Goal: Navigation & Orientation: Go to known website

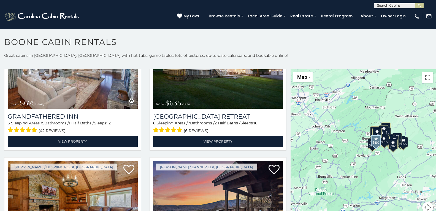
scroll to position [352, 0]
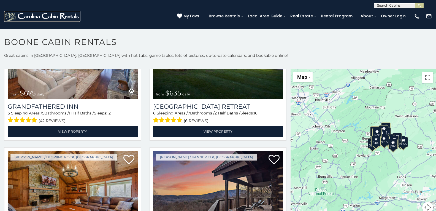
click at [28, 13] on img at bounding box center [42, 16] width 76 height 11
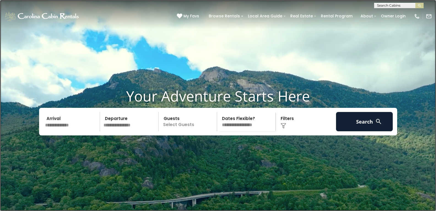
click at [80, 112] on link at bounding box center [218, 105] width 436 height 211
